Goal: Information Seeking & Learning: Learn about a topic

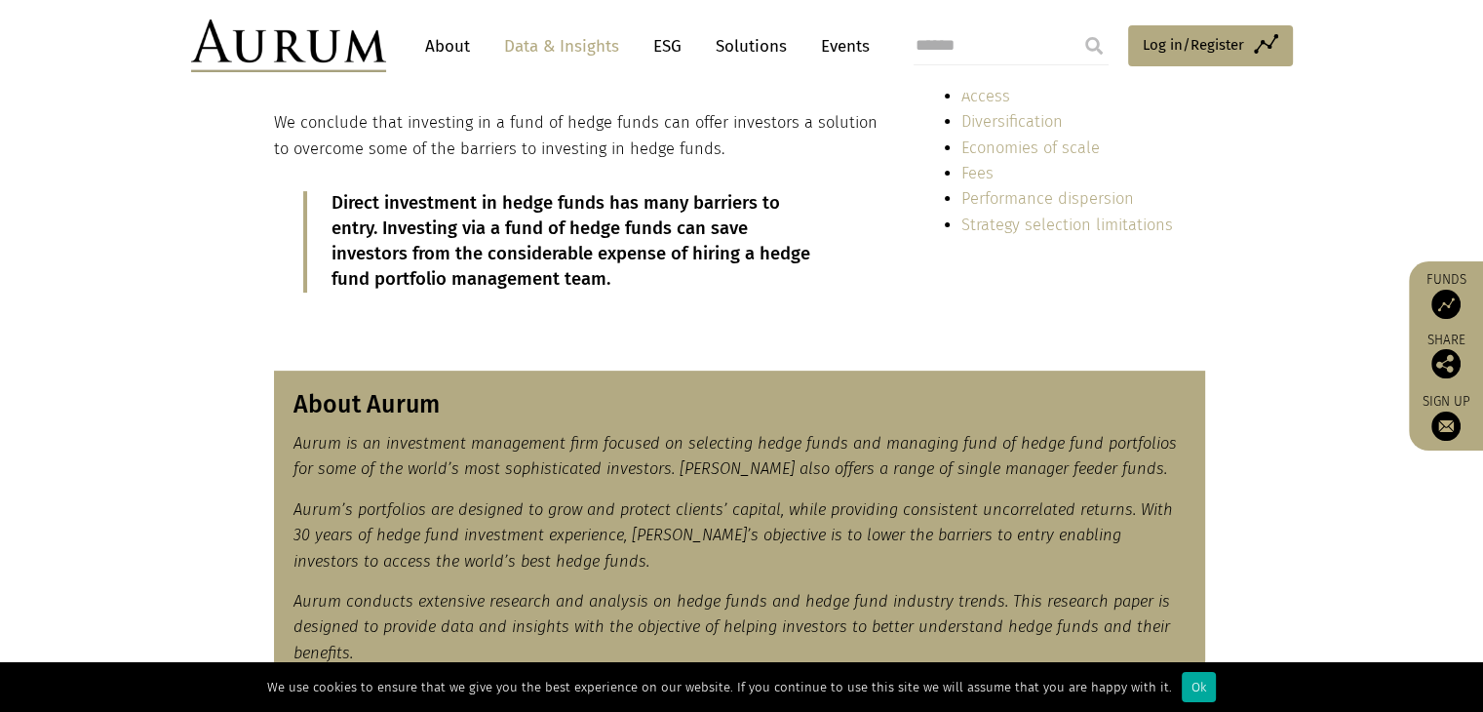
scroll to position [593, 0]
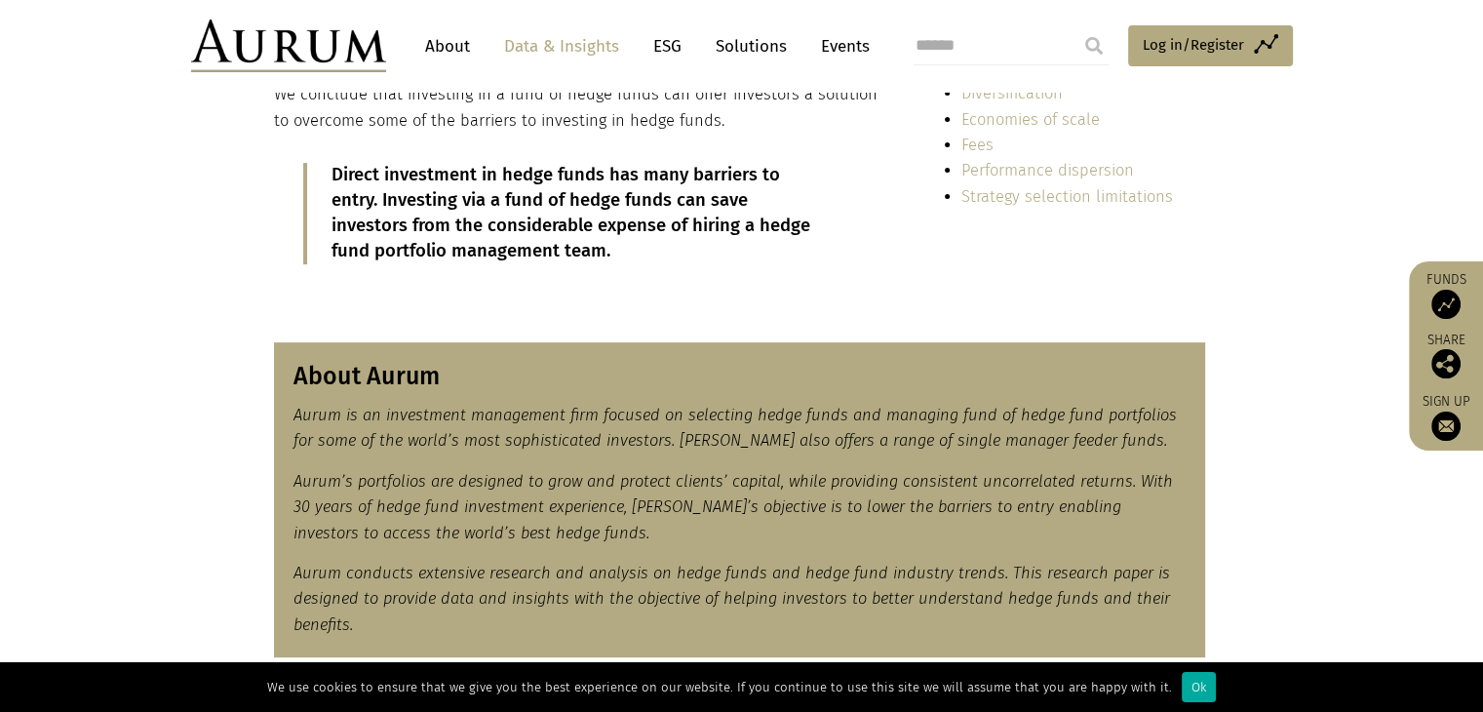
click at [497, 413] on em "Aurum is an investment management firm focused on selecting hedge funds and man…" at bounding box center [736, 428] width 884 height 44
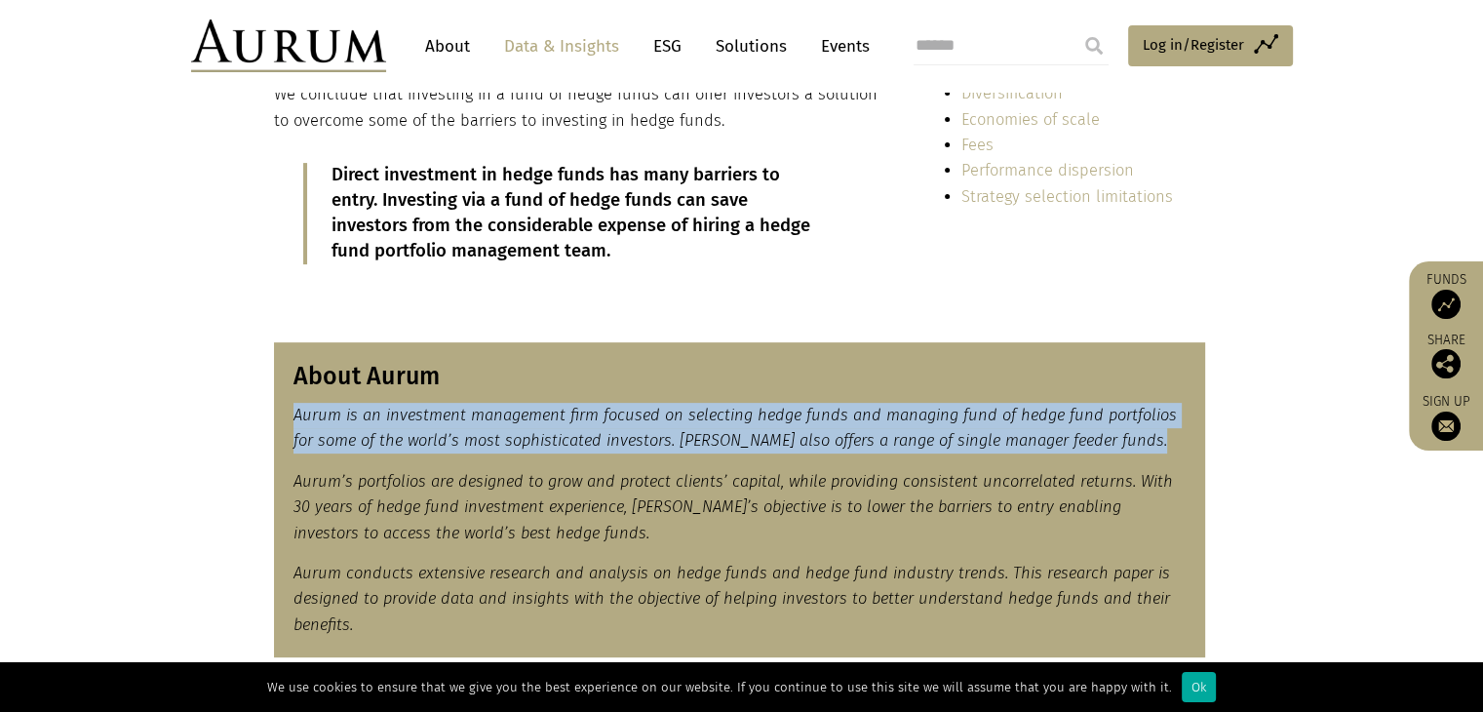
click at [497, 413] on em "Aurum is an investment management firm focused on selecting hedge funds and man…" at bounding box center [736, 428] width 884 height 44
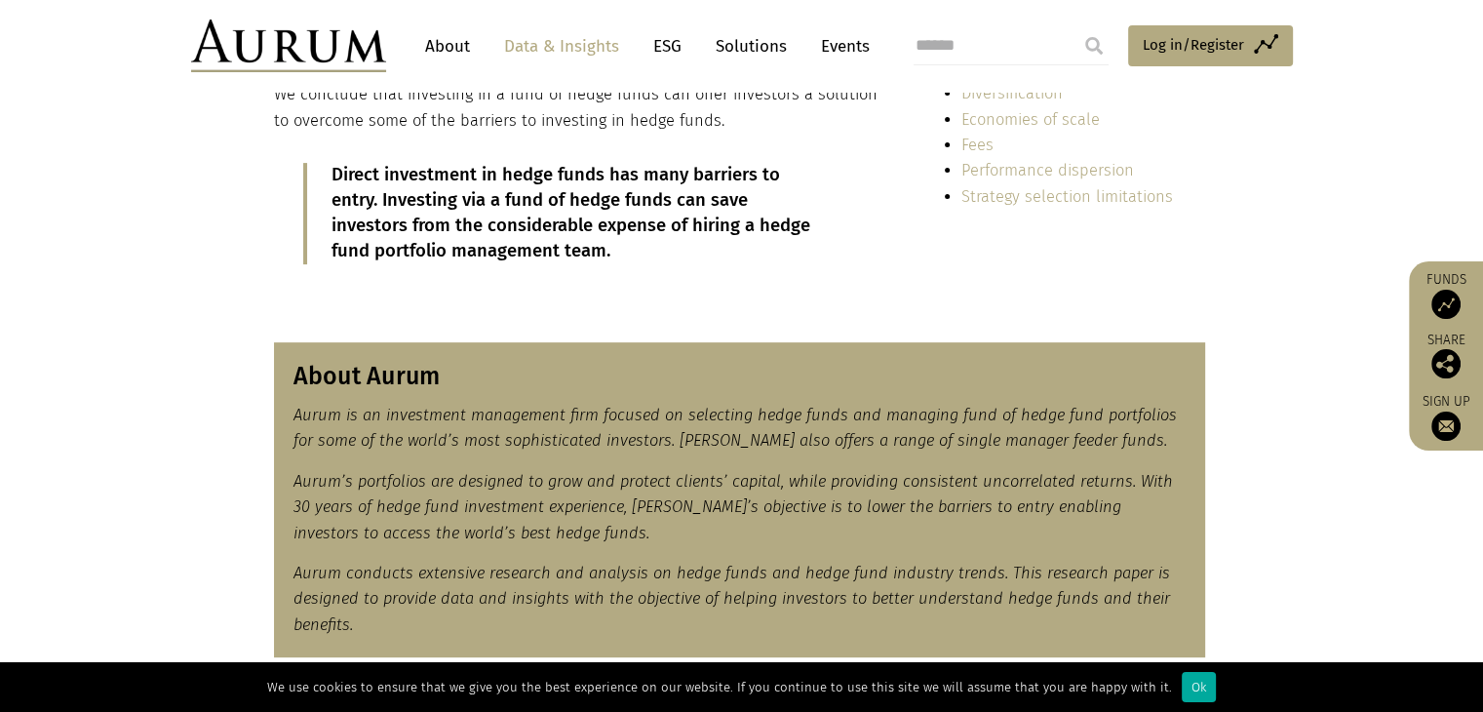
click at [444, 47] on link "About" at bounding box center [447, 46] width 64 height 36
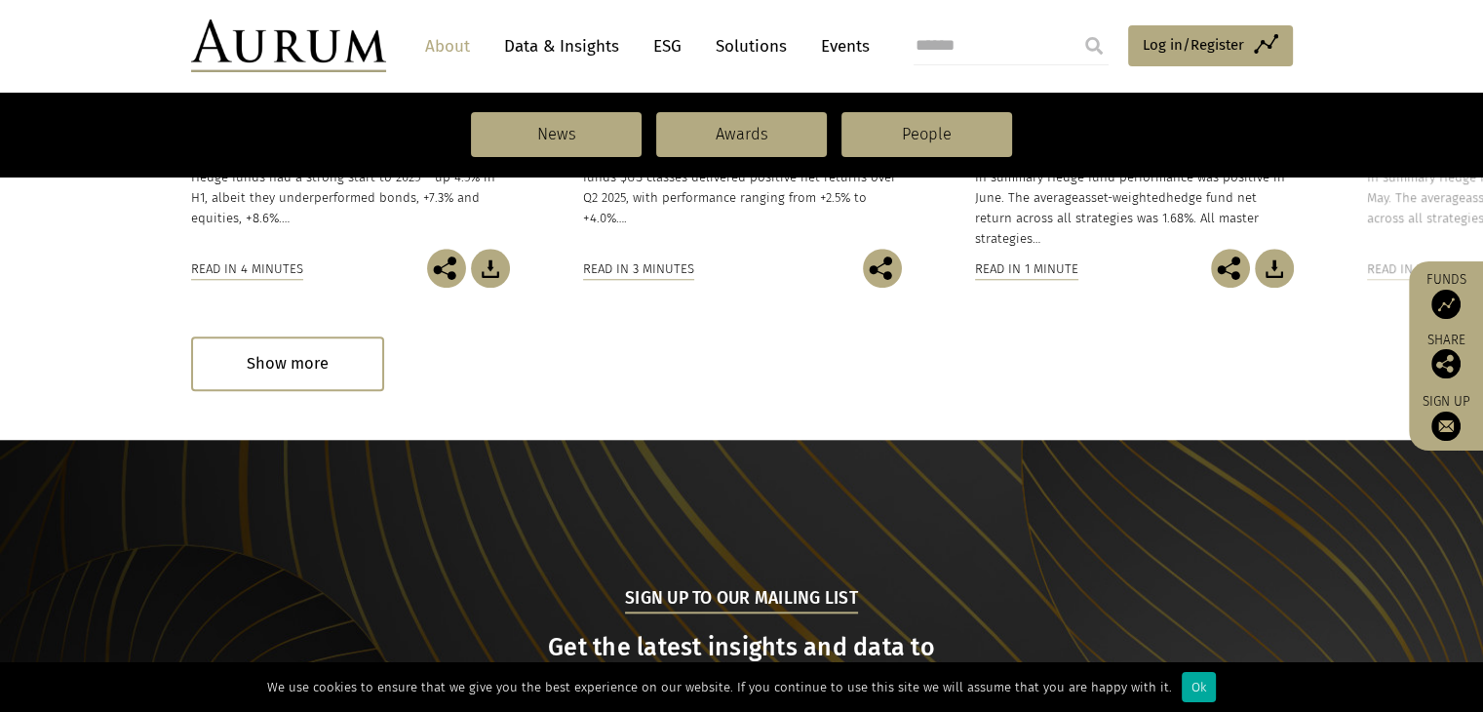
scroll to position [2196, 0]
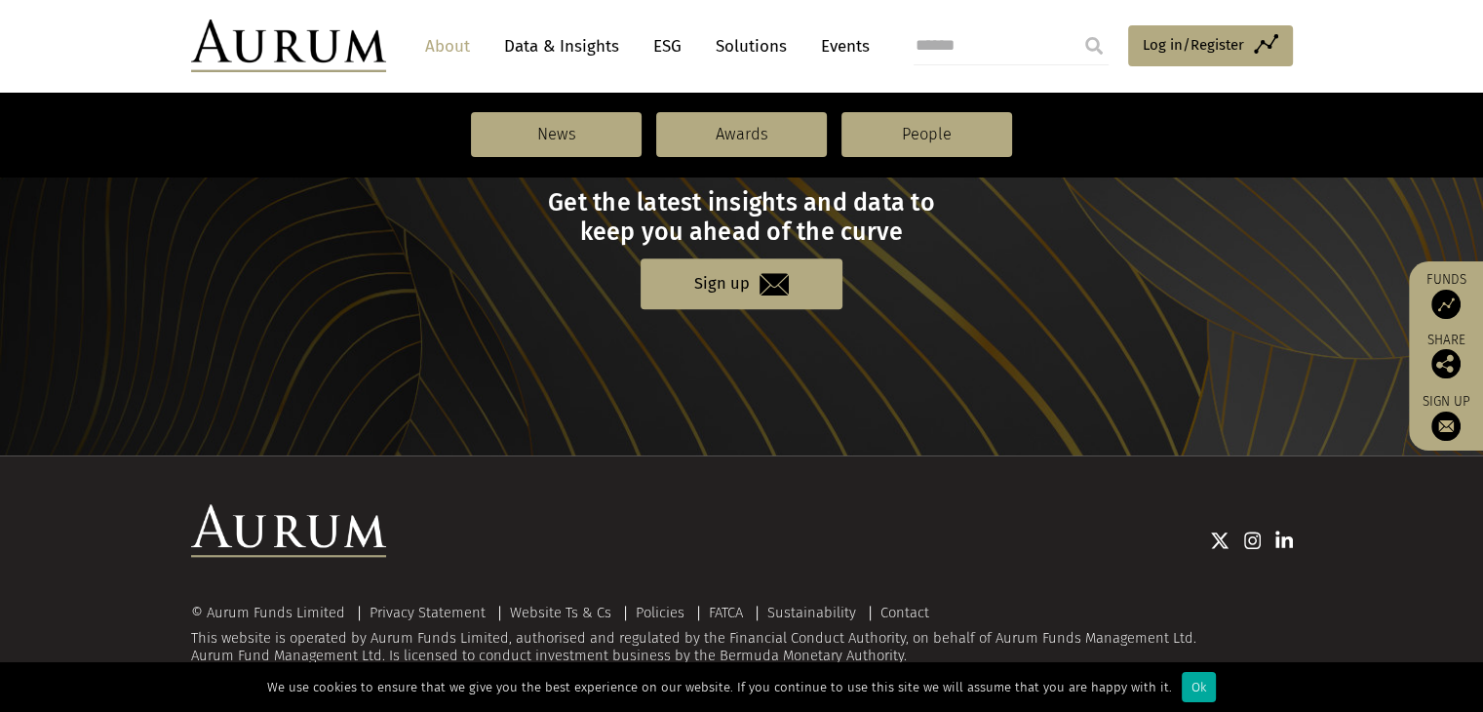
click at [1287, 539] on img at bounding box center [1285, 541] width 18 height 20
